Goal: Contribute content: Add original content to the website for others to see

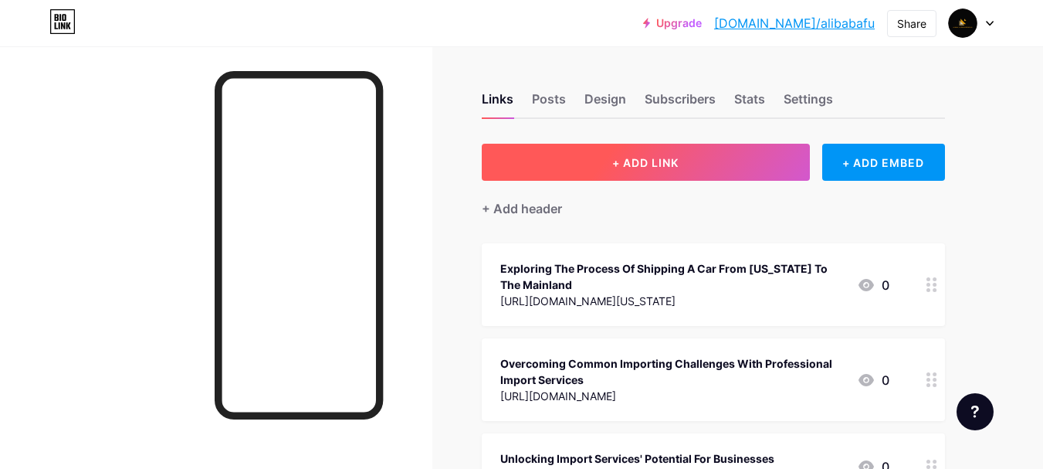
click at [575, 172] on button "+ ADD LINK" at bounding box center [646, 162] width 328 height 37
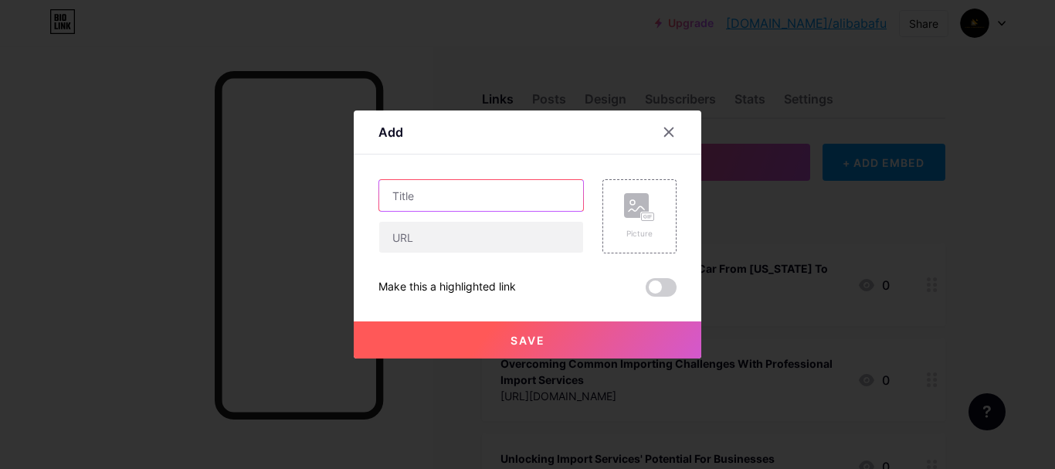
click at [423, 196] on input "text" at bounding box center [481, 195] width 204 height 31
paste input "Reliable [GEOGRAPHIC_DATA] Services [GEOGRAPHIC_DATA] for Fast Container Transp…"
type input "Reliable [GEOGRAPHIC_DATA] Services [GEOGRAPHIC_DATA] for Fast Container Transp…"
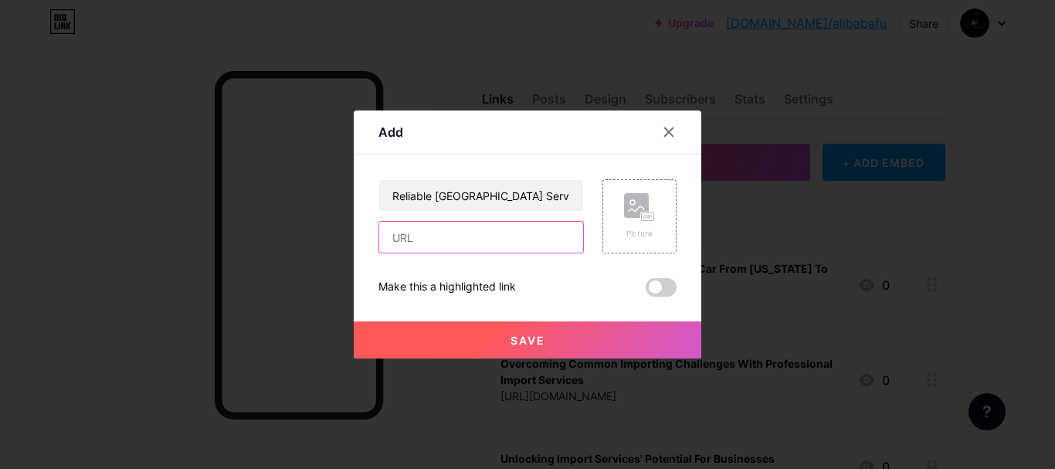
click at [428, 238] on input "text" at bounding box center [481, 237] width 204 height 31
paste input "[URL][DOMAIN_NAME]"
type input "[URL][DOMAIN_NAME]"
click at [467, 338] on button "Save" at bounding box center [528, 339] width 348 height 37
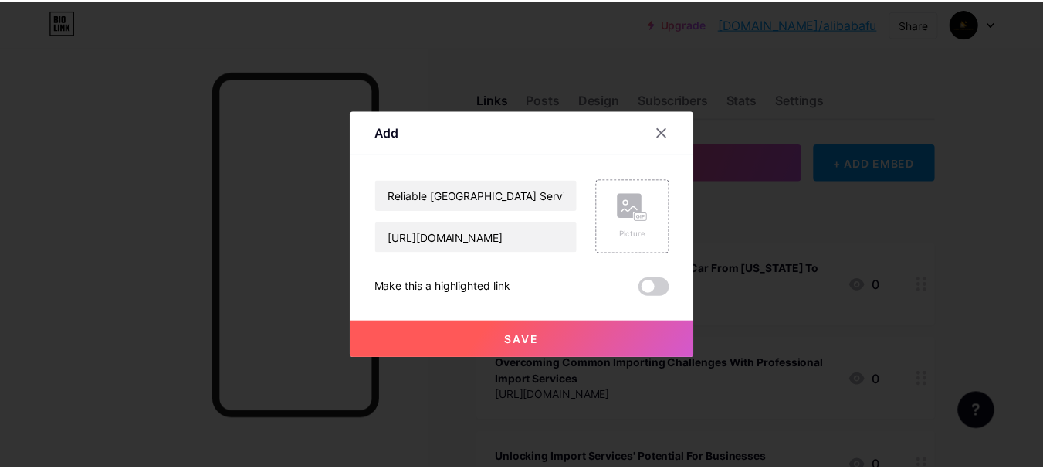
scroll to position [0, 0]
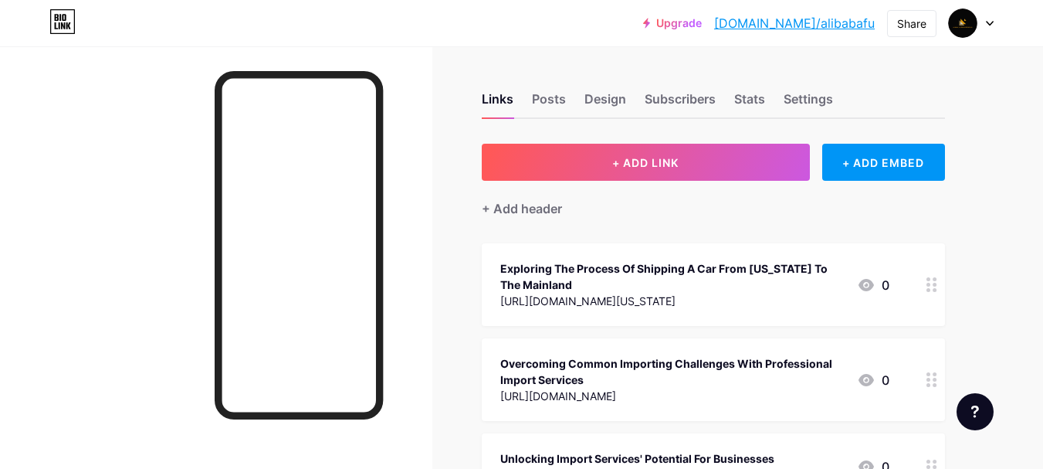
click at [842, 25] on link "[DOMAIN_NAME]/alibabafu" at bounding box center [794, 23] width 161 height 19
